Goal: Transaction & Acquisition: Purchase product/service

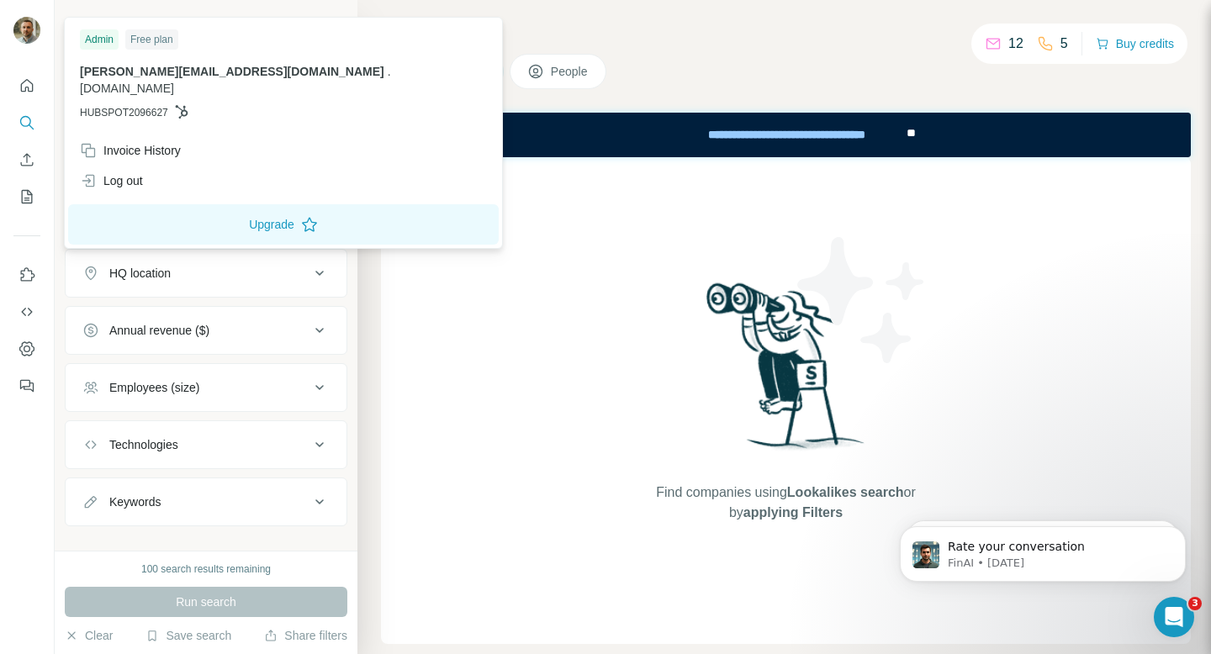
click at [23, 25] on img at bounding box center [26, 30] width 27 height 27
click at [705, 138] on div "**********" at bounding box center [786, 134] width 237 height 37
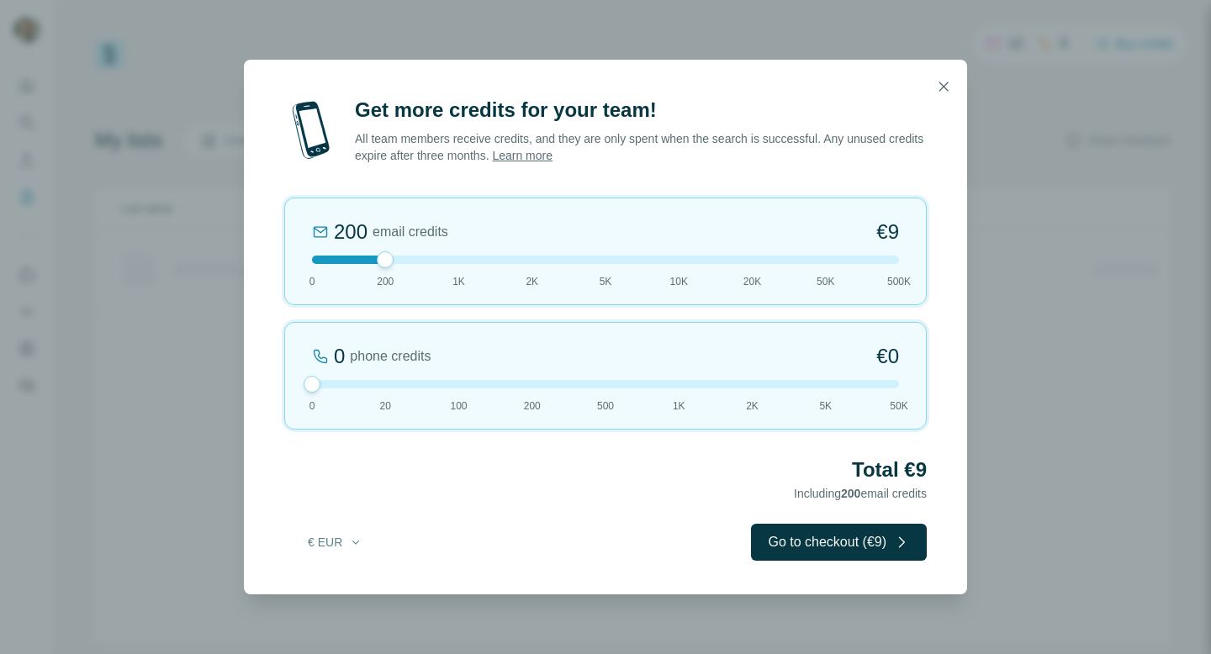
drag, startPoint x: 390, startPoint y: 386, endPoint x: 262, endPoint y: 377, distance: 128.1
click at [262, 377] on div "Get more credits for your team! All team members receive credits, and they are …" at bounding box center [605, 346] width 723 height 498
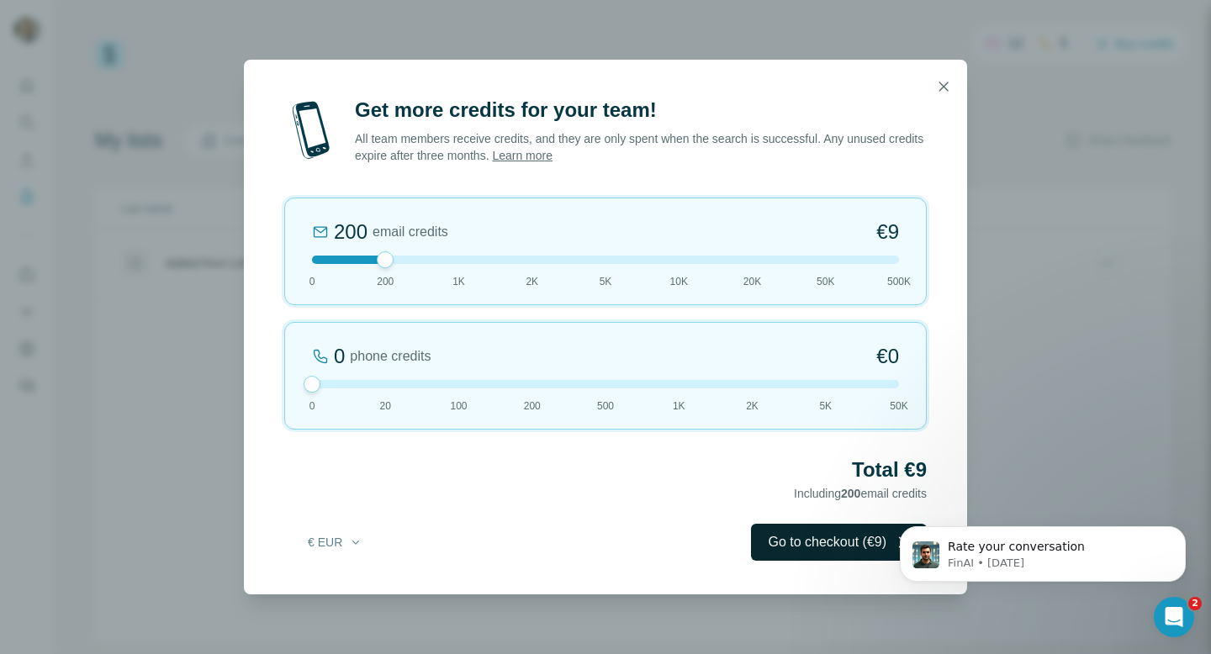
click at [787, 549] on button "Go to checkout (€9)" at bounding box center [839, 542] width 176 height 37
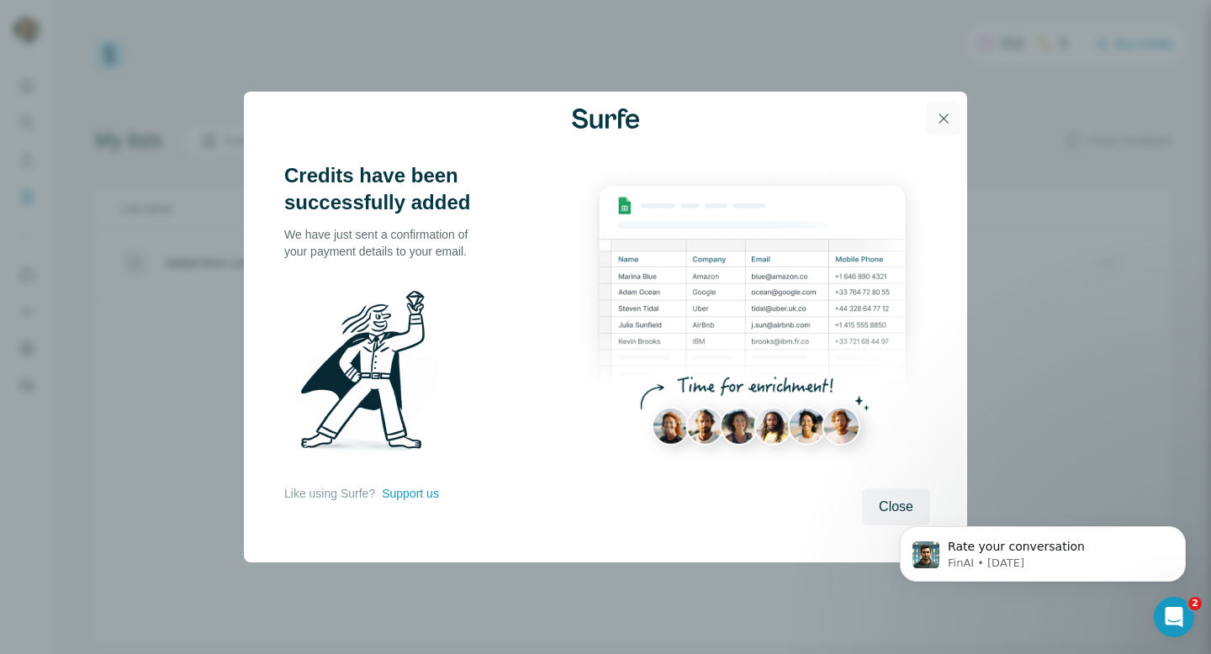
click at [945, 120] on icon "button" at bounding box center [943, 118] width 9 height 9
